Goal: Task Accomplishment & Management: Manage account settings

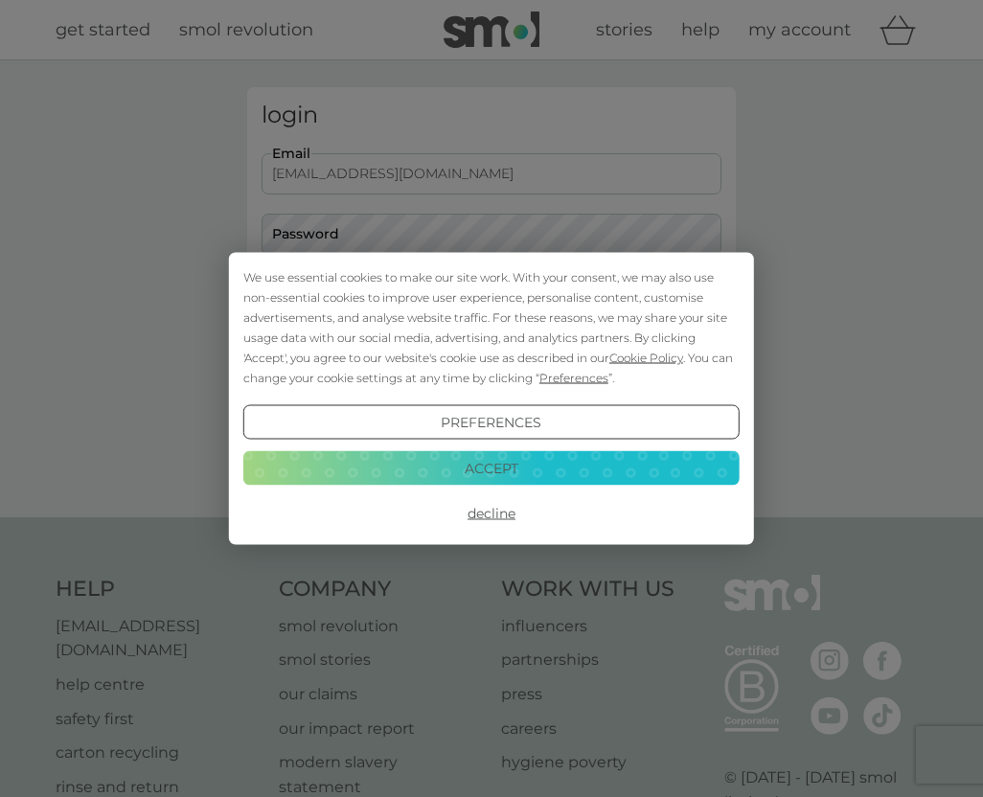
type input "[EMAIL_ADDRESS][DOMAIN_NAME]"
click at [505, 468] on button "Accept" at bounding box center [491, 467] width 496 height 34
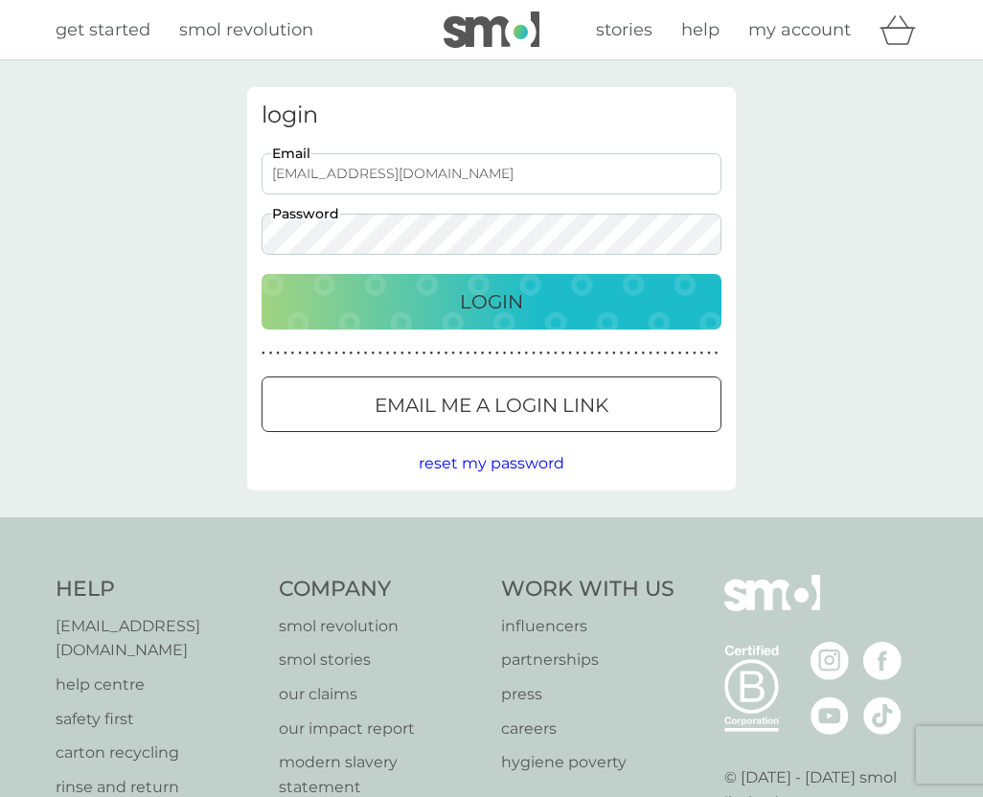
click at [472, 301] on p "Login" at bounding box center [491, 301] width 63 height 31
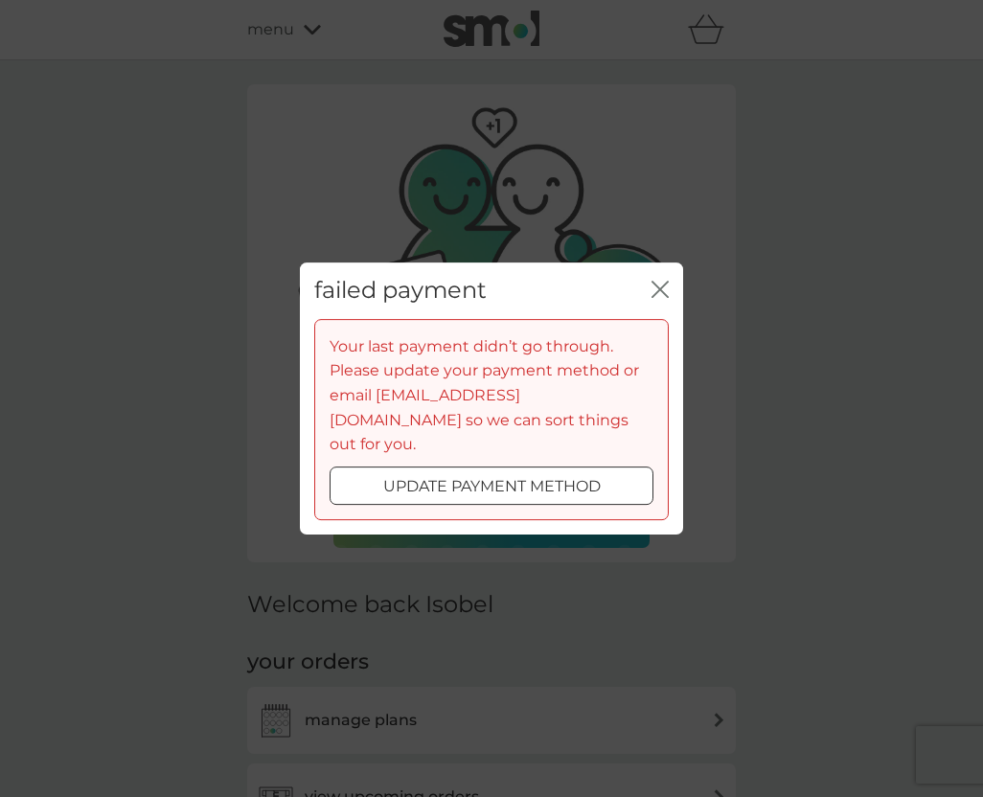
click at [491, 476] on div at bounding box center [491, 486] width 69 height 20
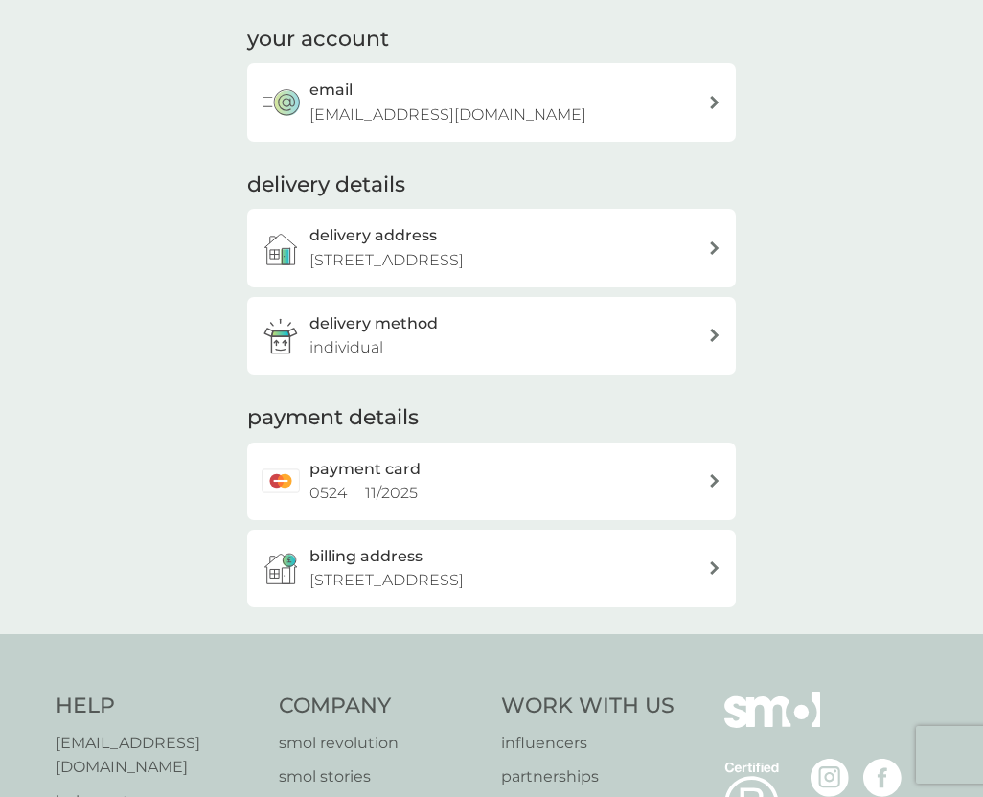
scroll to position [243, 0]
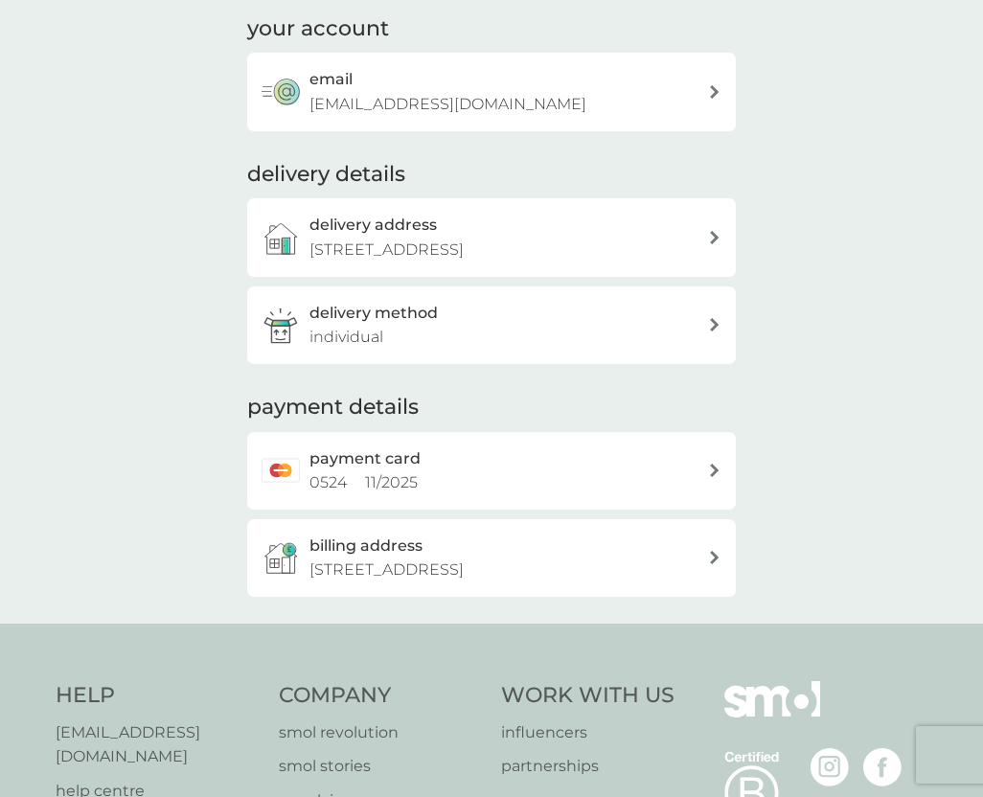
click at [713, 464] on icon at bounding box center [714, 470] width 9 height 13
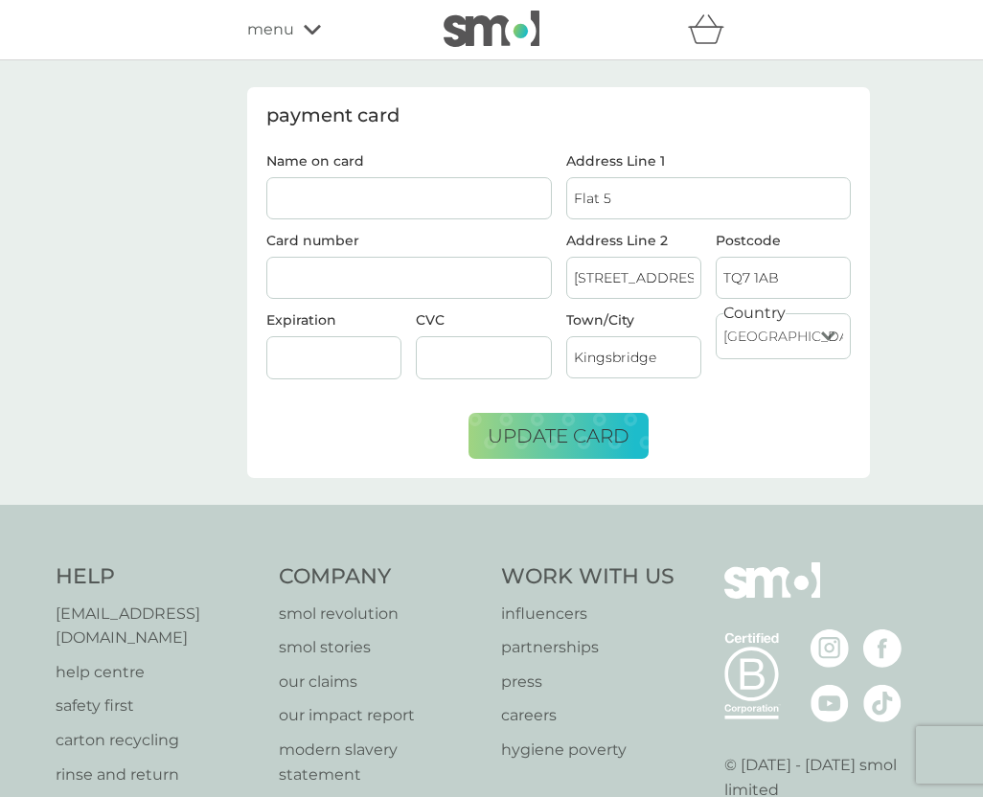
click at [293, 193] on input "Name on card" at bounding box center [408, 198] width 285 height 42
type input "m"
type input "[PERSON_NAME]"
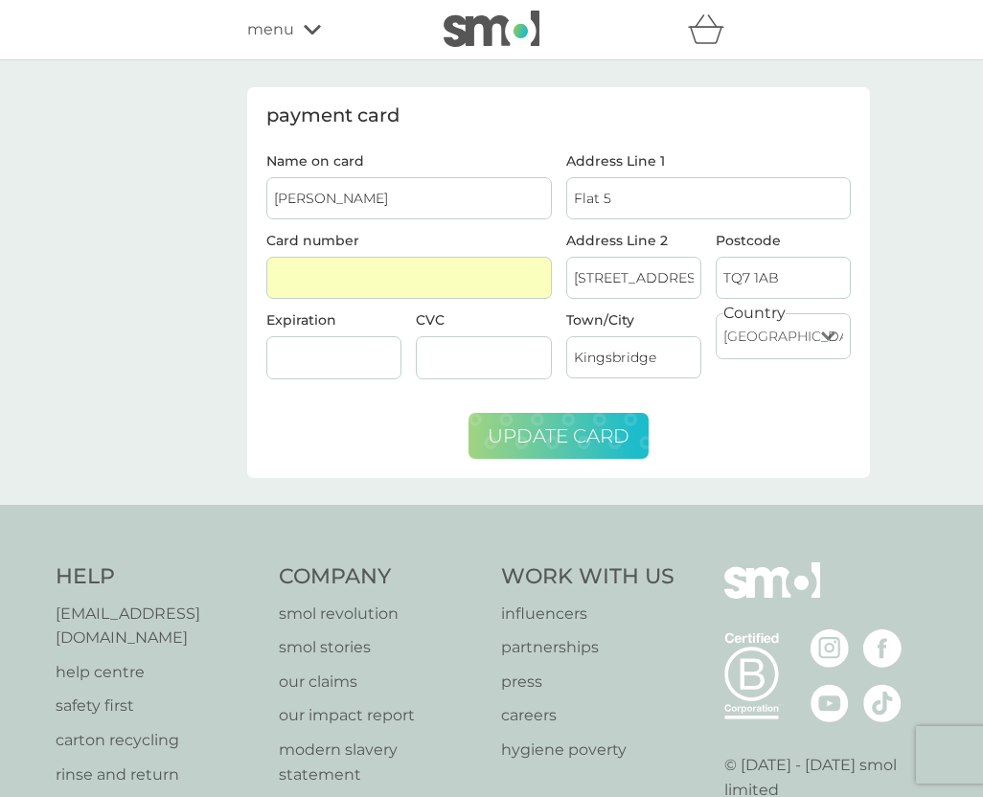
click at [565, 424] on span "update card" at bounding box center [559, 435] width 142 height 23
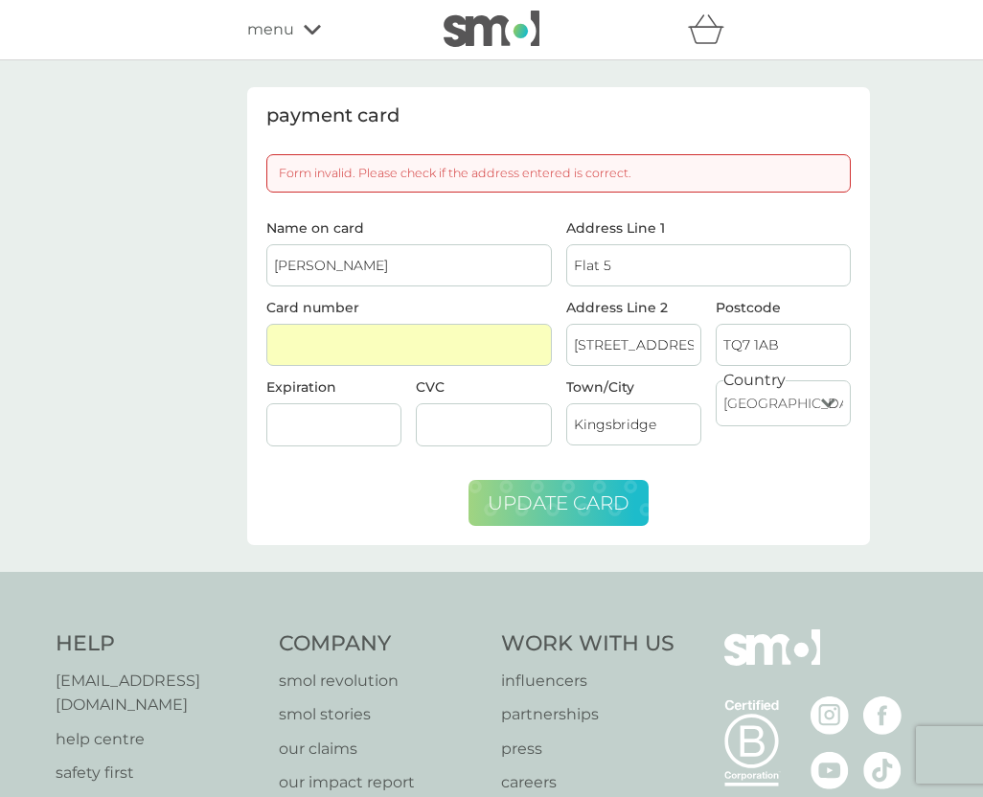
click at [543, 498] on span "update card" at bounding box center [559, 502] width 142 height 23
